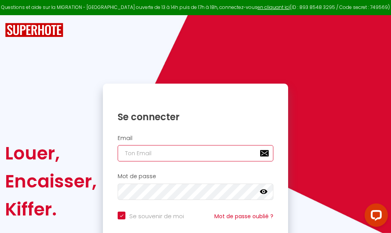
click at [179, 151] on input "email" at bounding box center [196, 153] width 156 height 16
type input "m"
checkbox input "true"
type input "ma"
checkbox input "true"
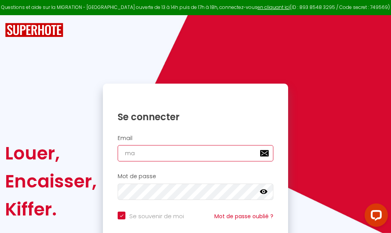
type input "mar"
checkbox input "true"
type input "marc"
checkbox input "true"
type input "marcd"
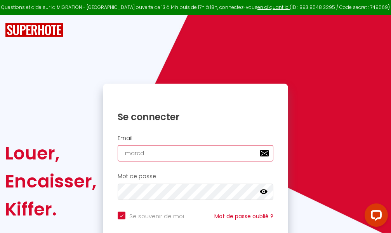
checkbox input "true"
type input "marcdp"
checkbox input "true"
type input "marcdpo"
checkbox input "true"
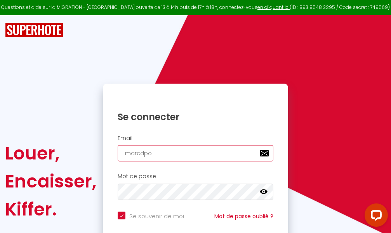
type input "marcdpoz"
checkbox input "true"
type input "marcdpoz."
checkbox input "true"
type input "marcdpoz.l"
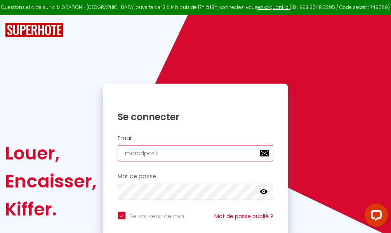
checkbox input "true"
type input "marcdpoz.lo"
checkbox input "true"
type input "marcdpoz.loc"
checkbox input "true"
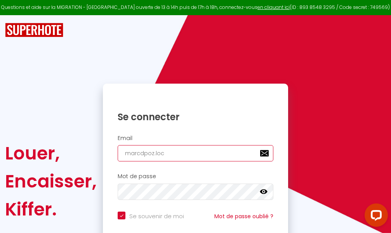
type input "marcdpoz.loca"
checkbox input "true"
type input "marcdpoz.locat"
checkbox input "true"
type input "marcdpoz.locati"
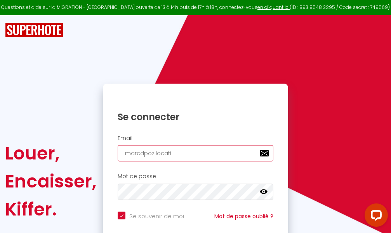
checkbox input "true"
type input "marcdpoz.locatio"
checkbox input "true"
type input "marcdpoz.location"
checkbox input "true"
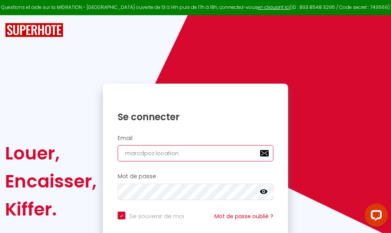
type input "marcdpoz.location@"
checkbox input "true"
type input "marcdpoz.location@g"
checkbox input "true"
type input "marcdpoz.location@gm"
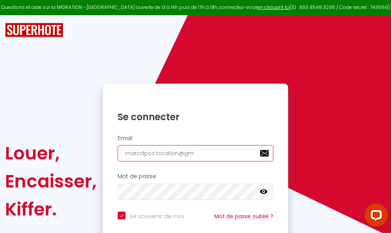
checkbox input "true"
type input "marcdpoz.location@gma"
checkbox input "true"
type input "marcdpoz.location@gmai"
checkbox input "true"
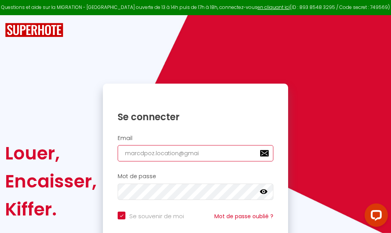
type input "[EMAIL_ADDRESS]"
checkbox input "true"
type input "[EMAIL_ADDRESS]."
checkbox input "true"
type input "marcdpoz.location@gmail.c"
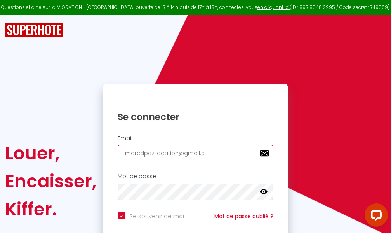
checkbox input "true"
type input "[EMAIL_ADDRESS][DOMAIN_NAME]"
checkbox input "true"
type input "[EMAIL_ADDRESS][DOMAIN_NAME]"
checkbox input "true"
